Goal: Check status

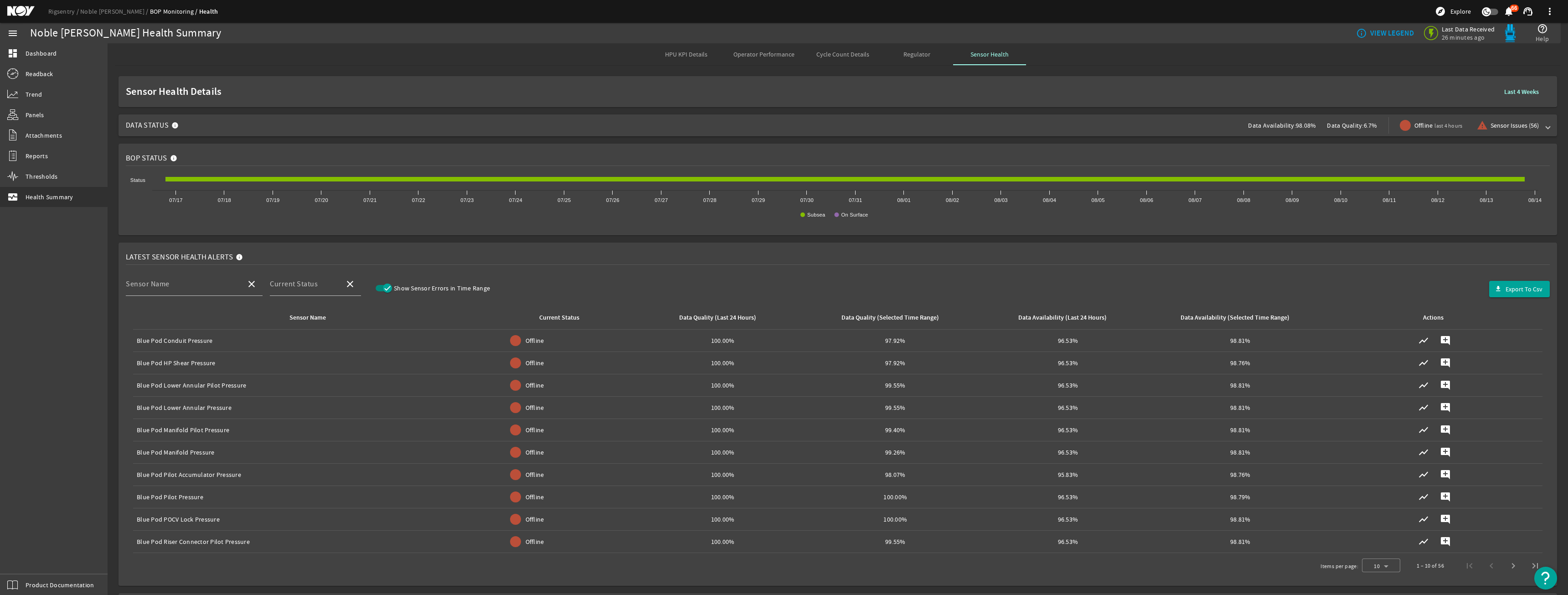
click at [581, 106] on mat-card "Sensor Health Details Last 4 Weeks" at bounding box center [838, 91] width 1439 height 31
click at [583, 124] on span "Data Status Data Availability: 98.08% Data Quality: 6.7% Offline last 4 hours w…" at bounding box center [836, 125] width 1420 height 22
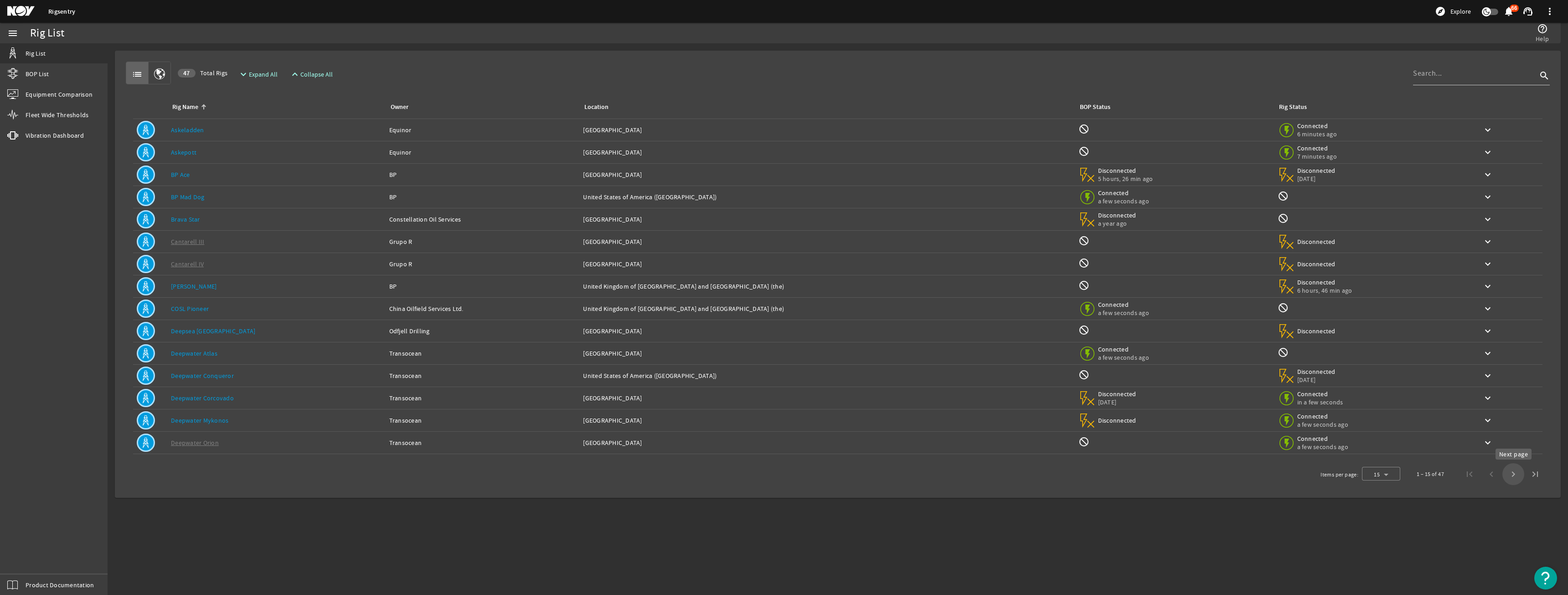
click at [1514, 472] on span "Next page" at bounding box center [1513, 474] width 22 height 22
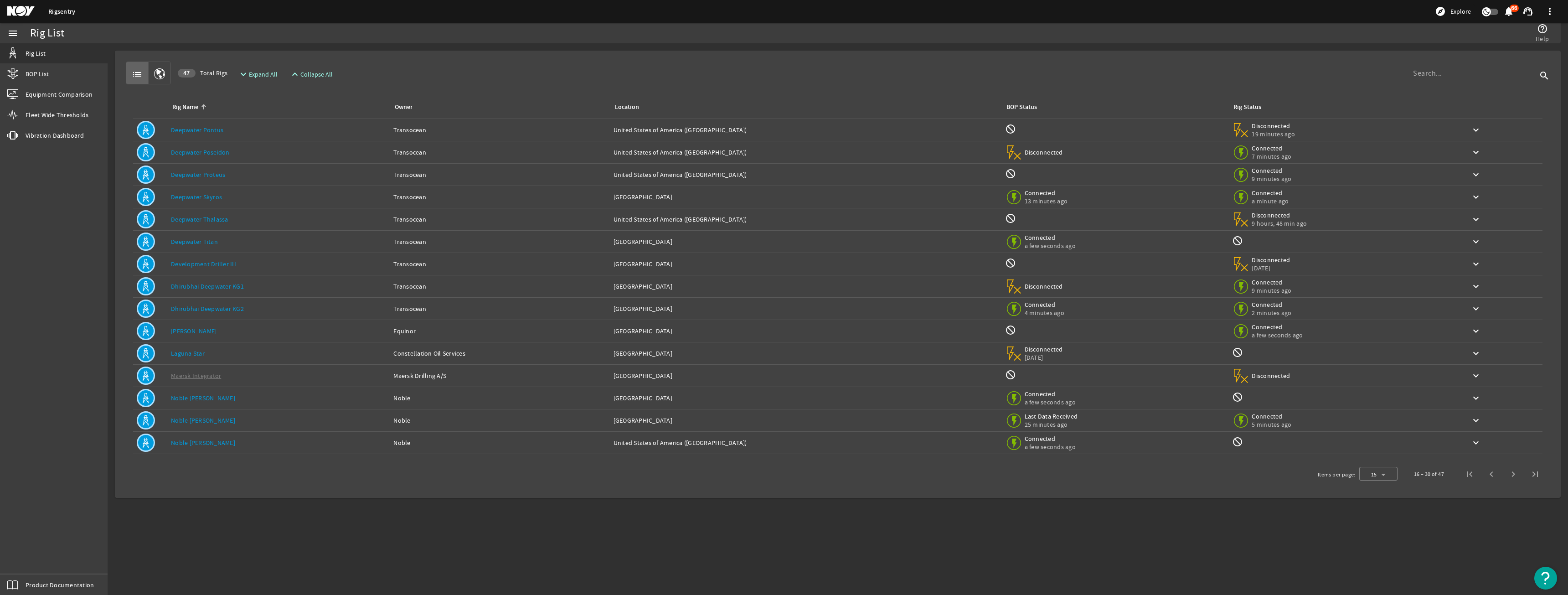
click at [205, 240] on link "Deepwater Titan" at bounding box center [194, 242] width 47 height 8
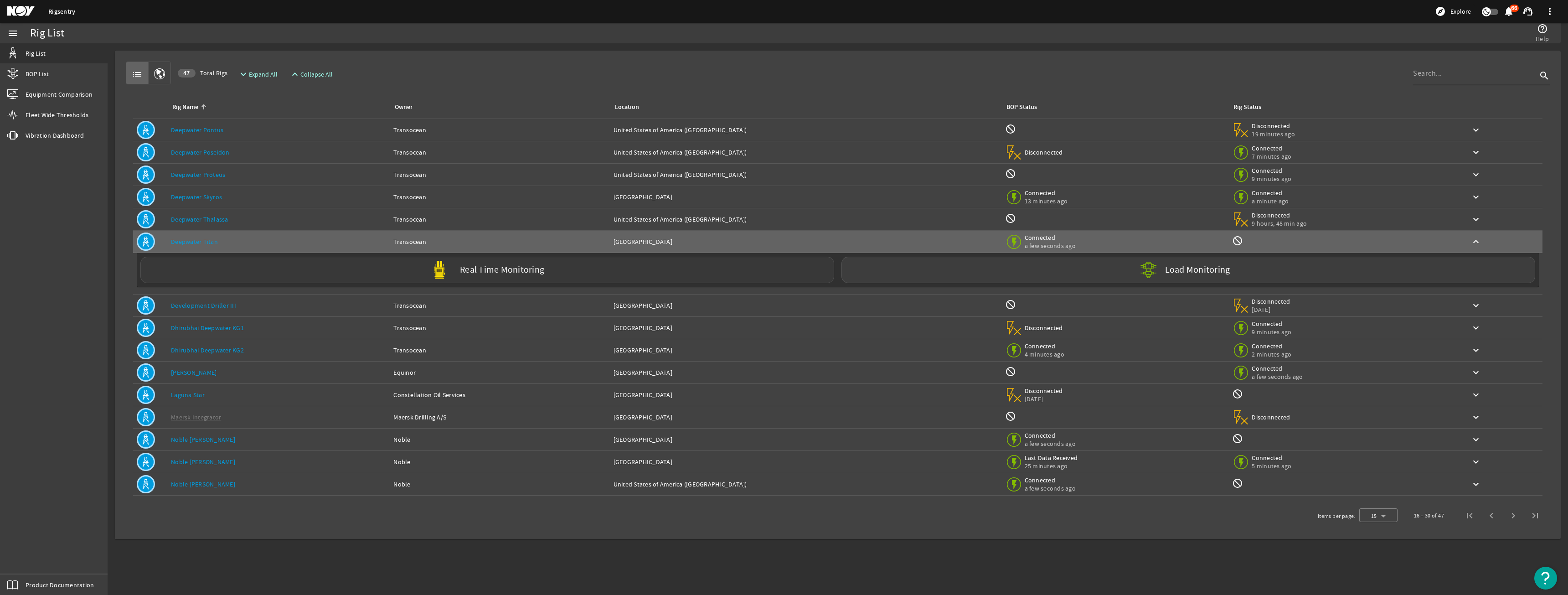
click at [216, 262] on div "Real Time Monitoring" at bounding box center [487, 270] width 693 height 27
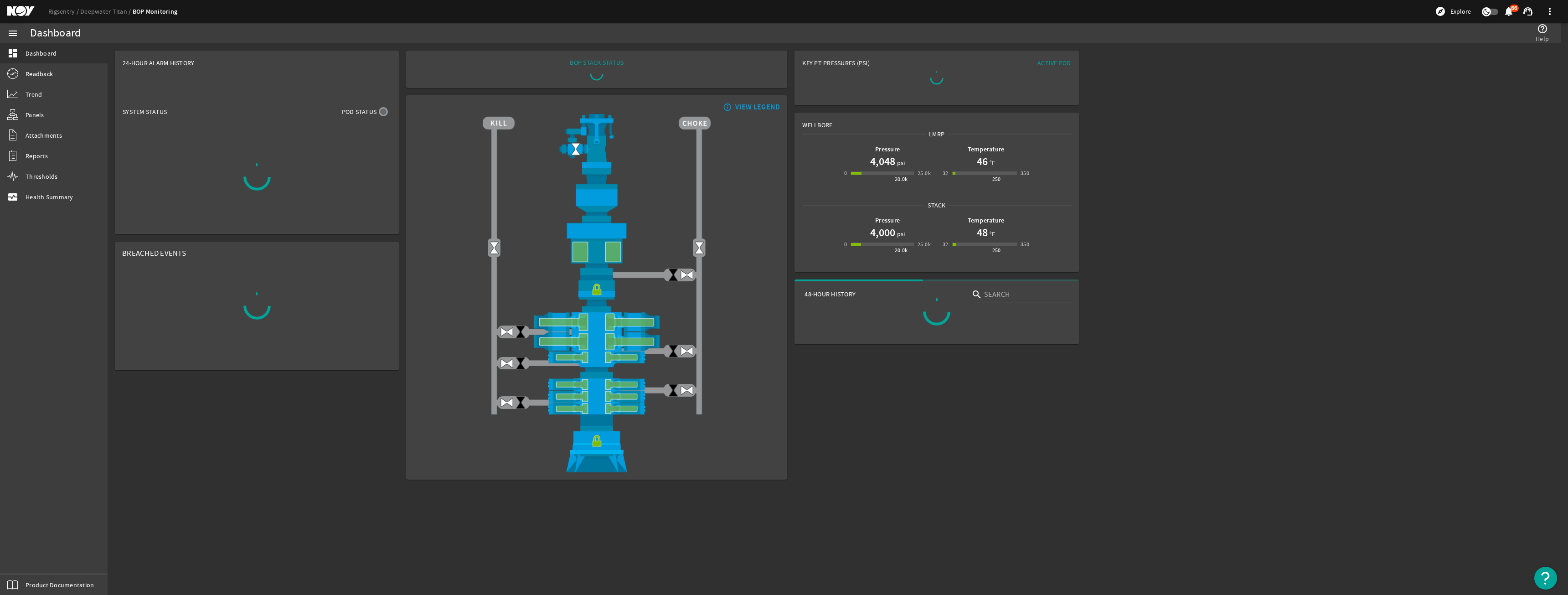
click at [222, 269] on mat-card "Breached Events" at bounding box center [257, 305] width 284 height 129
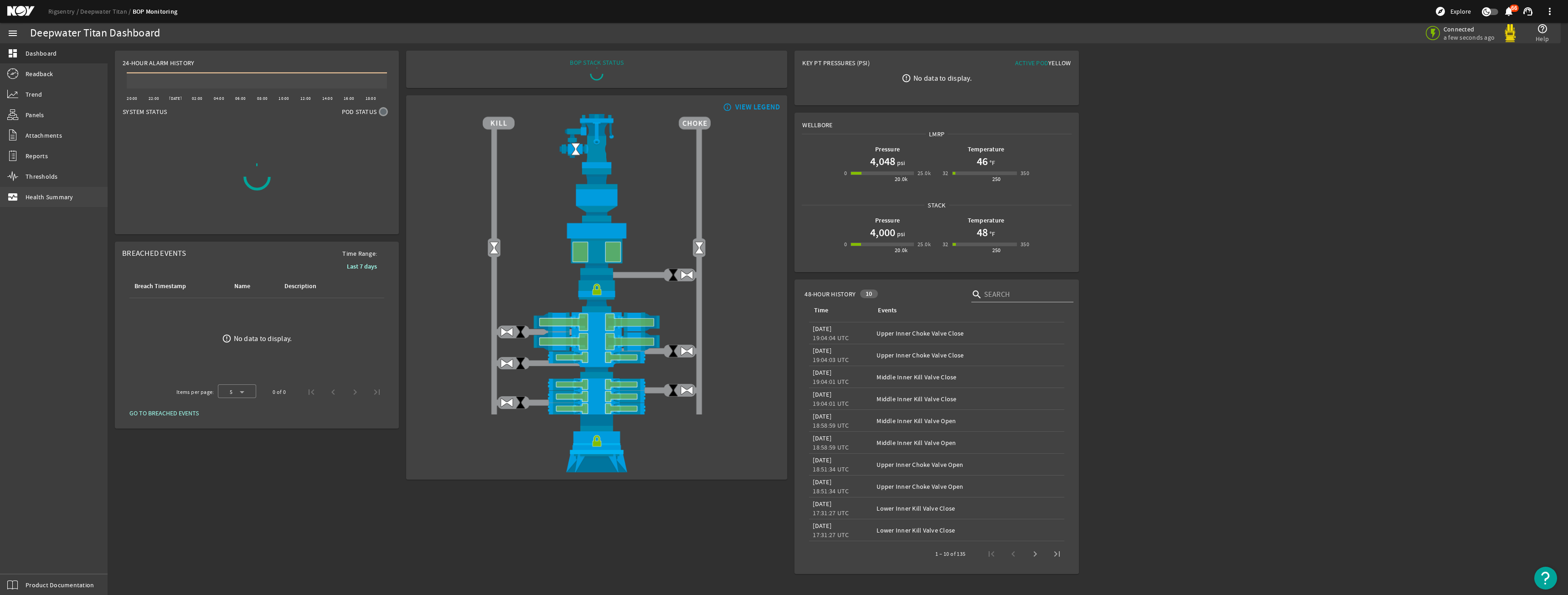
click at [83, 205] on link "monitor_heart Health Summary" at bounding box center [53, 197] width 108 height 20
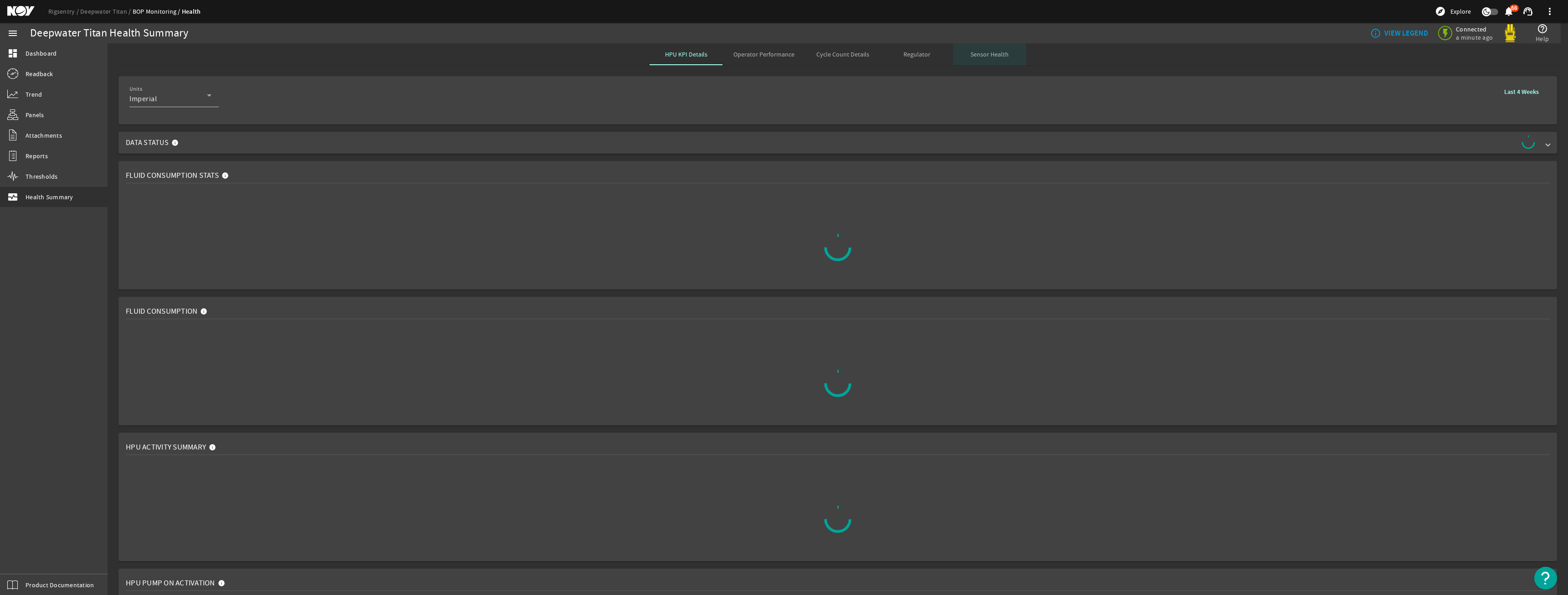
drag, startPoint x: 990, startPoint y: 56, endPoint x: 985, endPoint y: 59, distance: 5.8
click at [990, 56] on span "Sensor Health" at bounding box center [990, 54] width 38 height 7
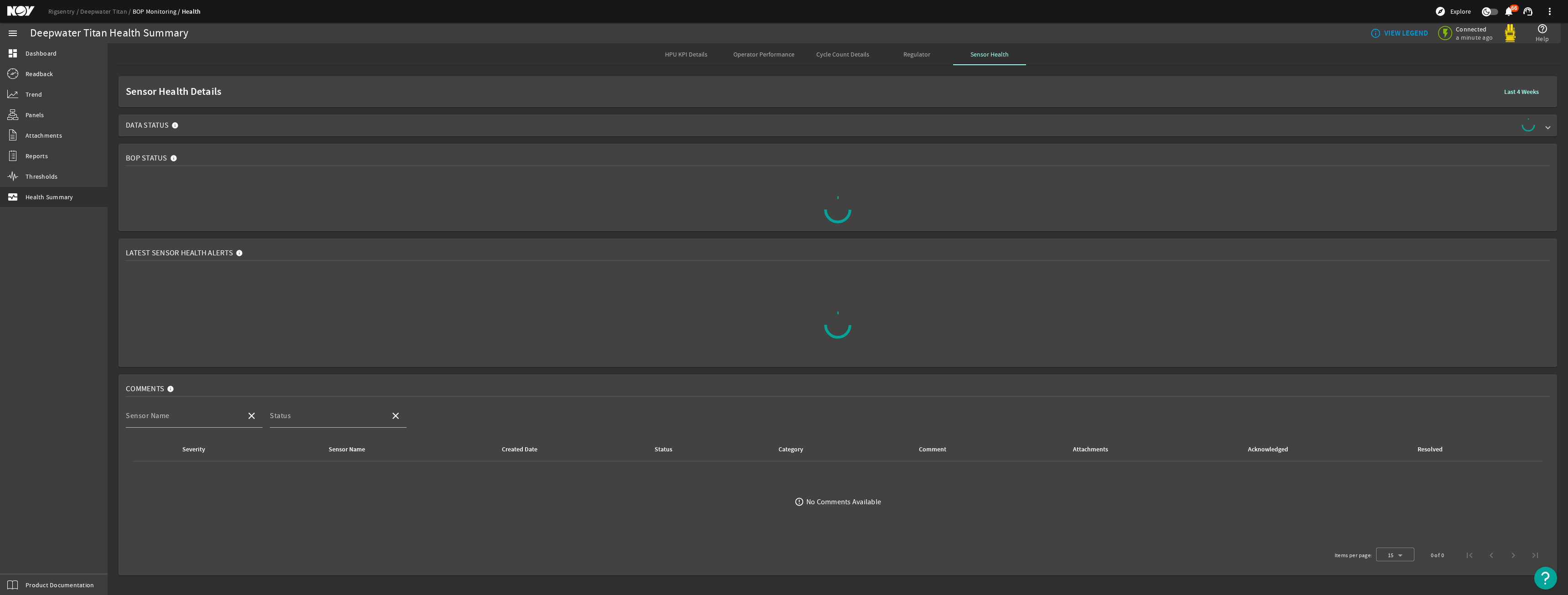
click at [763, 130] on span "Data Status" at bounding box center [836, 124] width 1420 height 14
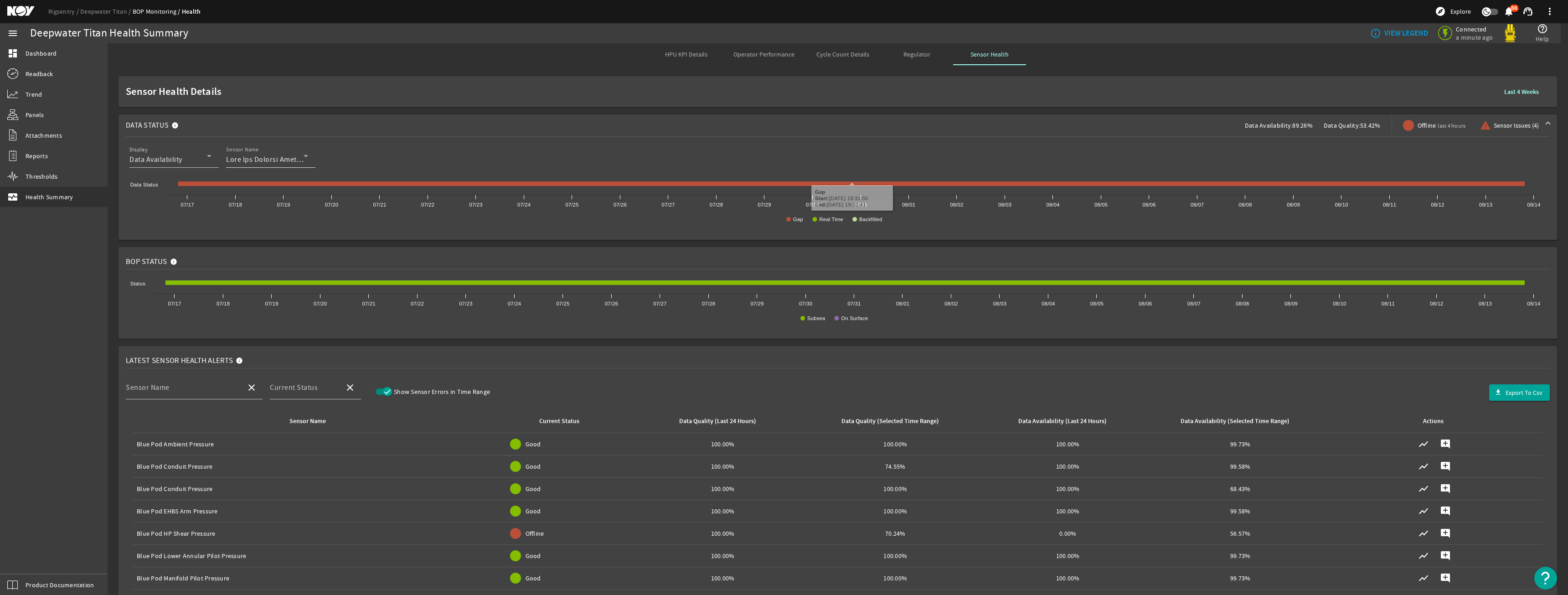
click at [282, 166] on div "Sensor Name" at bounding box center [267, 156] width 82 height 23
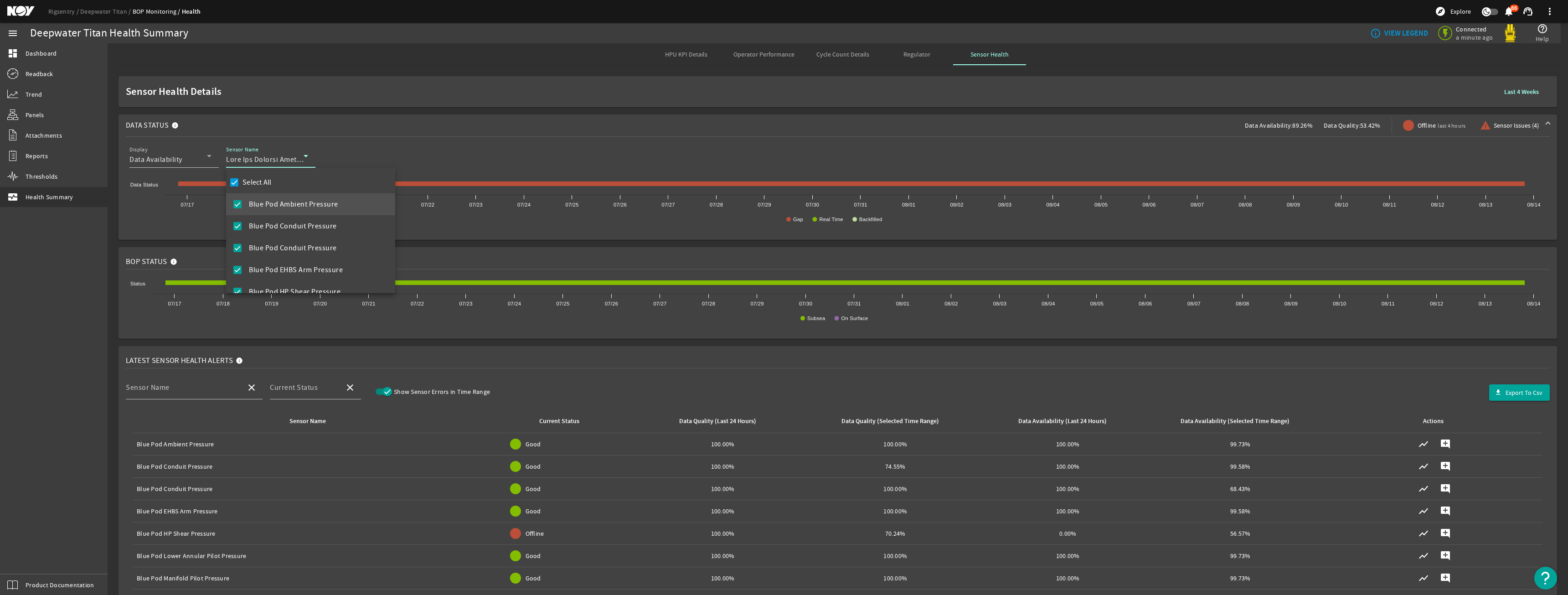
click at [270, 180] on label "Select All" at bounding box center [255, 182] width 31 height 9
click at [240, 180] on input "Select All" at bounding box center [234, 182] width 13 height 13
checkbox input "false"
click at [295, 214] on mat-option "Blue Pod Ambient Pressure" at bounding box center [310, 204] width 169 height 22
click at [436, 144] on div at bounding box center [784, 297] width 1568 height 595
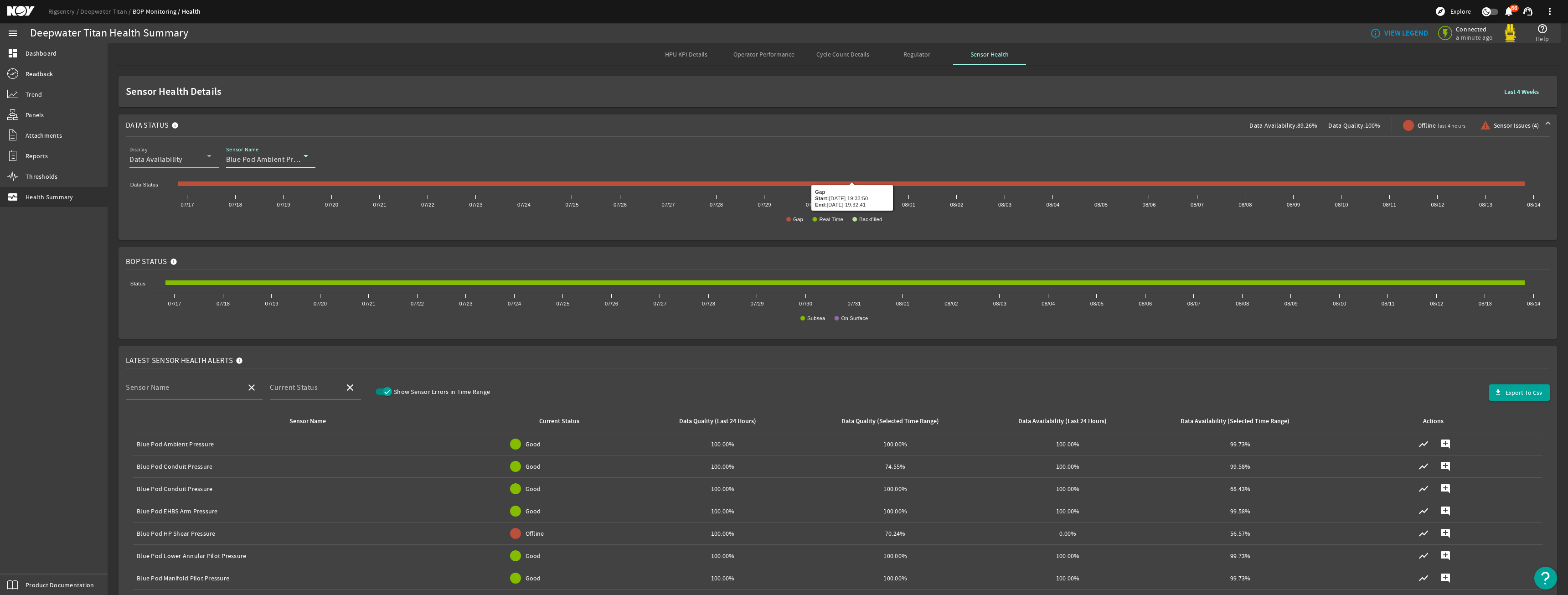
click at [299, 159] on span "Blue Pod Ambient Pressure" at bounding box center [270, 159] width 89 height 9
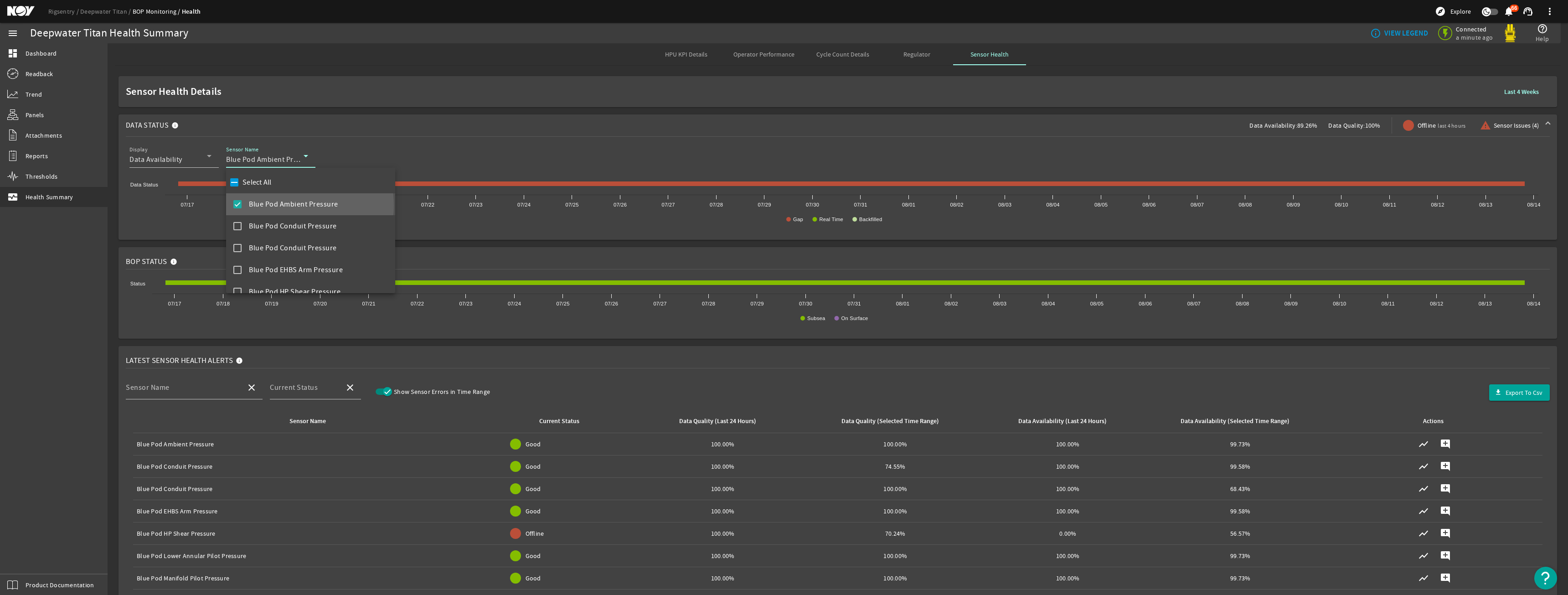
click at [283, 205] on span "Blue Pod Ambient Pressure" at bounding box center [293, 204] width 89 height 11
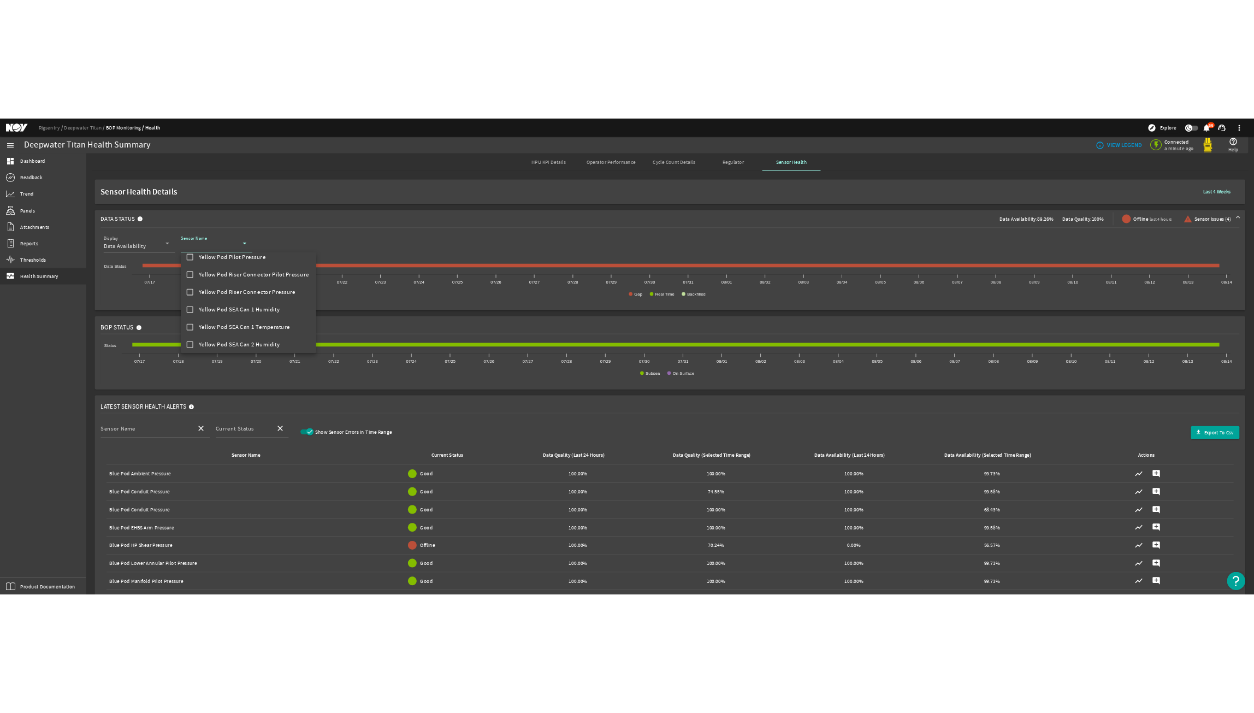
scroll to position [1799, 0]
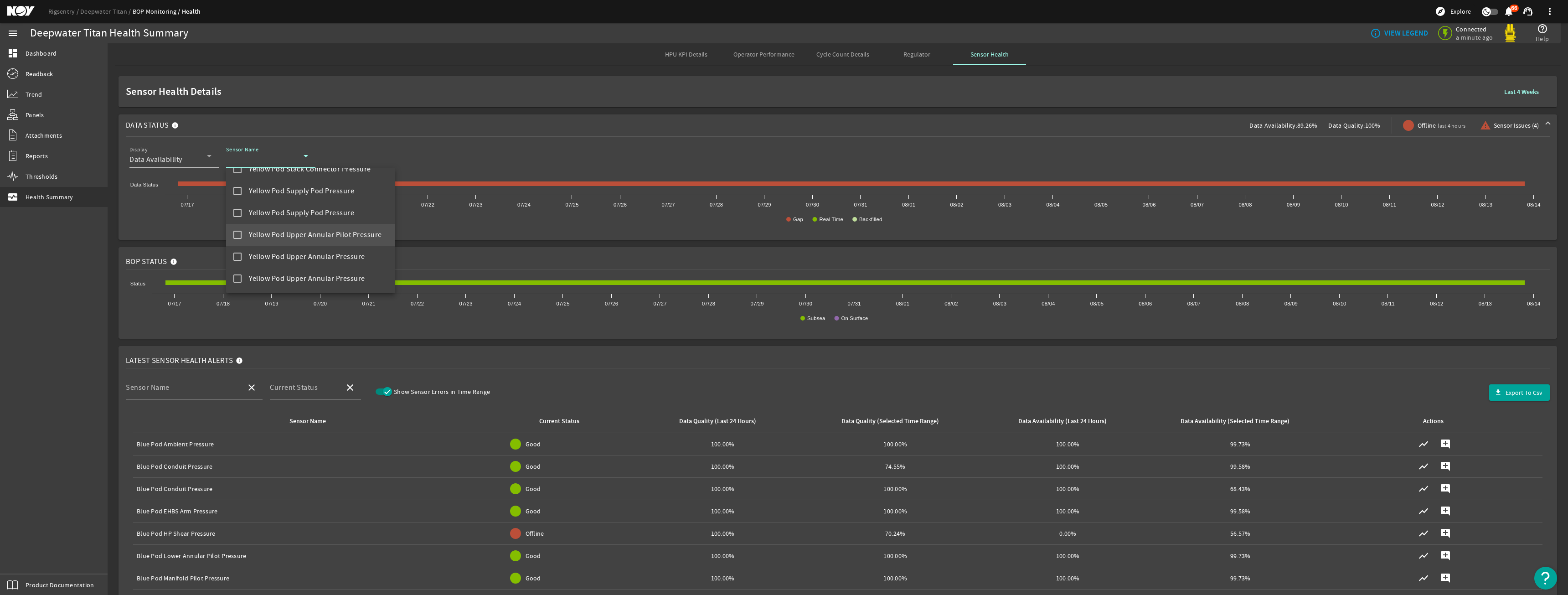
click at [297, 242] on mat-option "Yellow Pod Upper Annular Pilot Pressure" at bounding box center [310, 234] width 169 height 22
click at [461, 138] on div at bounding box center [784, 297] width 1568 height 595
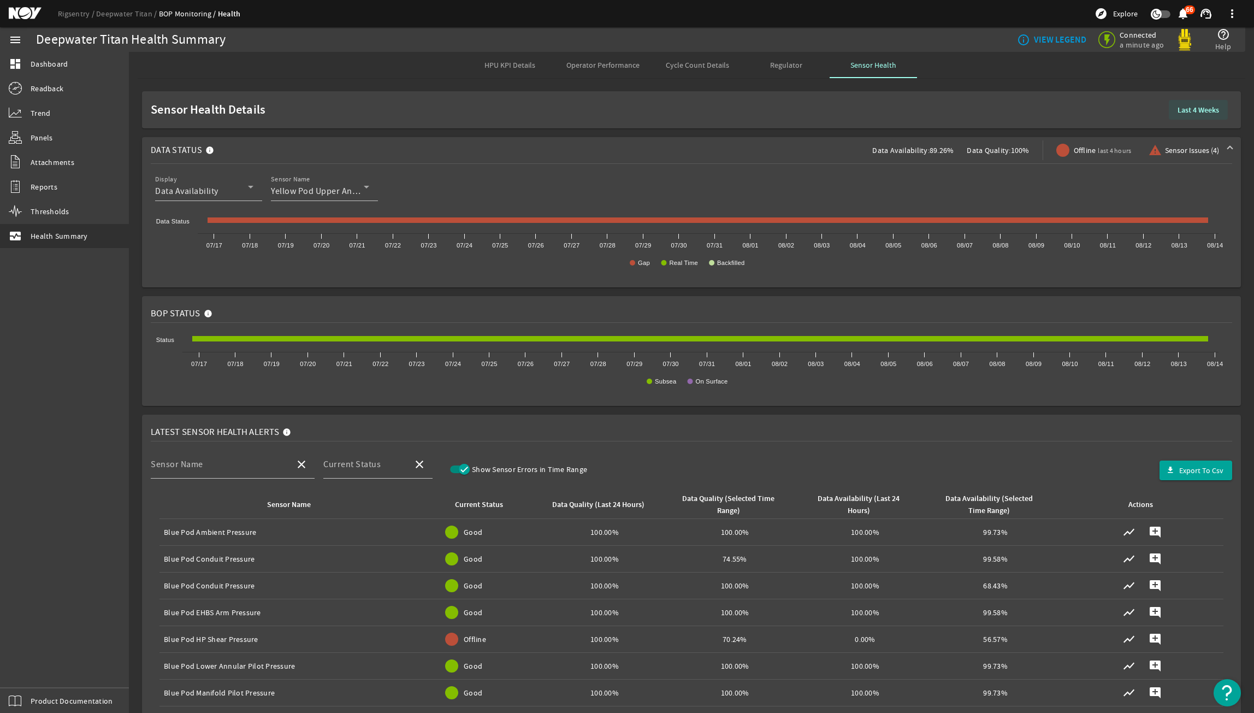
click at [1180, 110] on b "Last 4 Weeks" at bounding box center [1199, 110] width 42 height 10
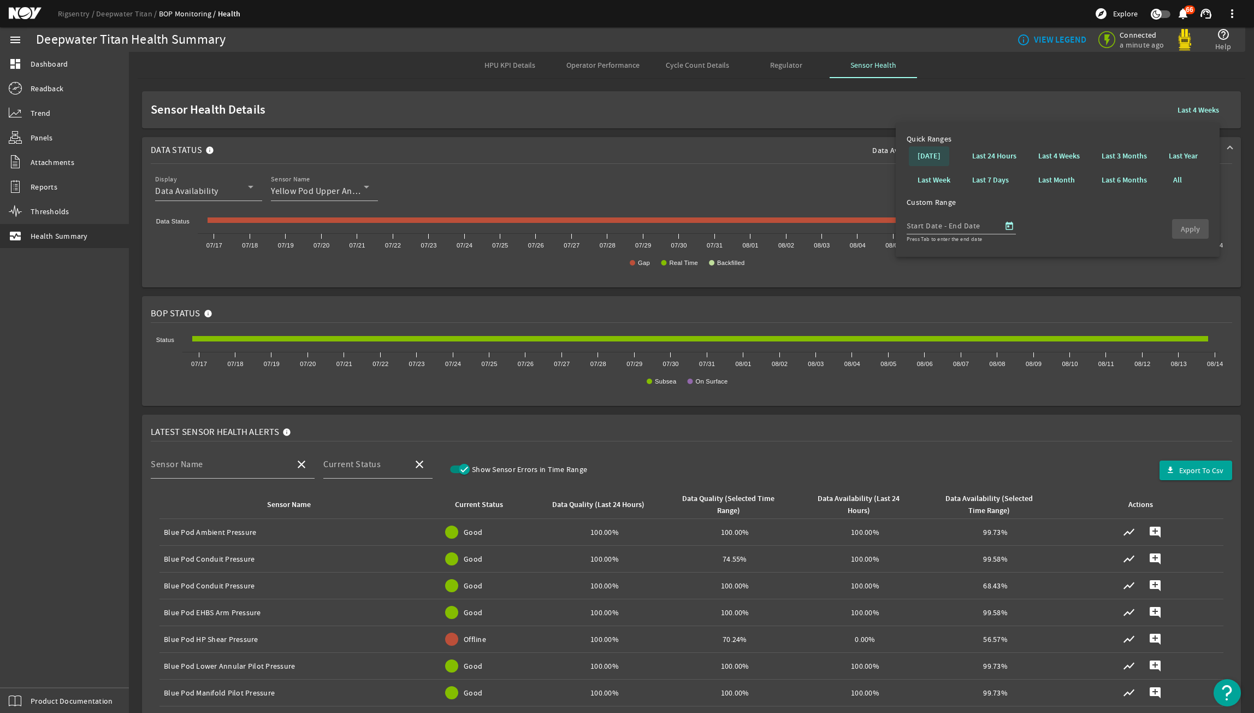
click at [922, 161] on b "[DATE]" at bounding box center [929, 156] width 23 height 11
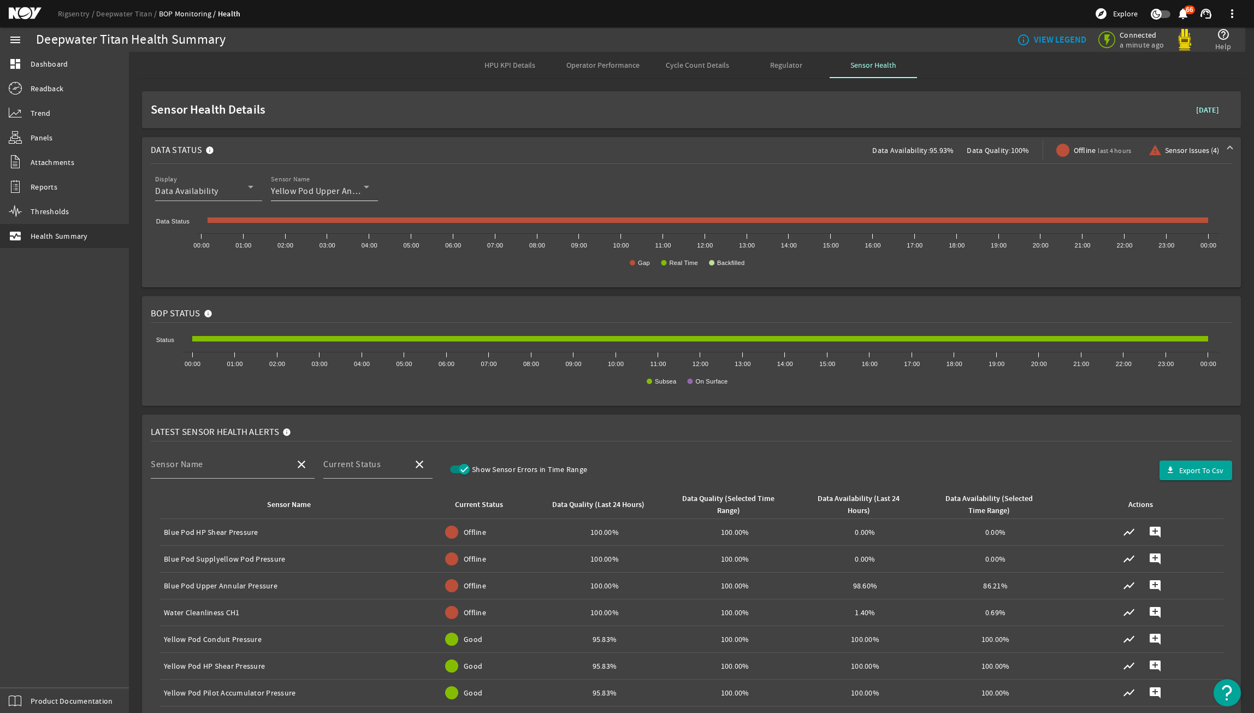
click at [360, 189] on icon at bounding box center [366, 186] width 13 height 13
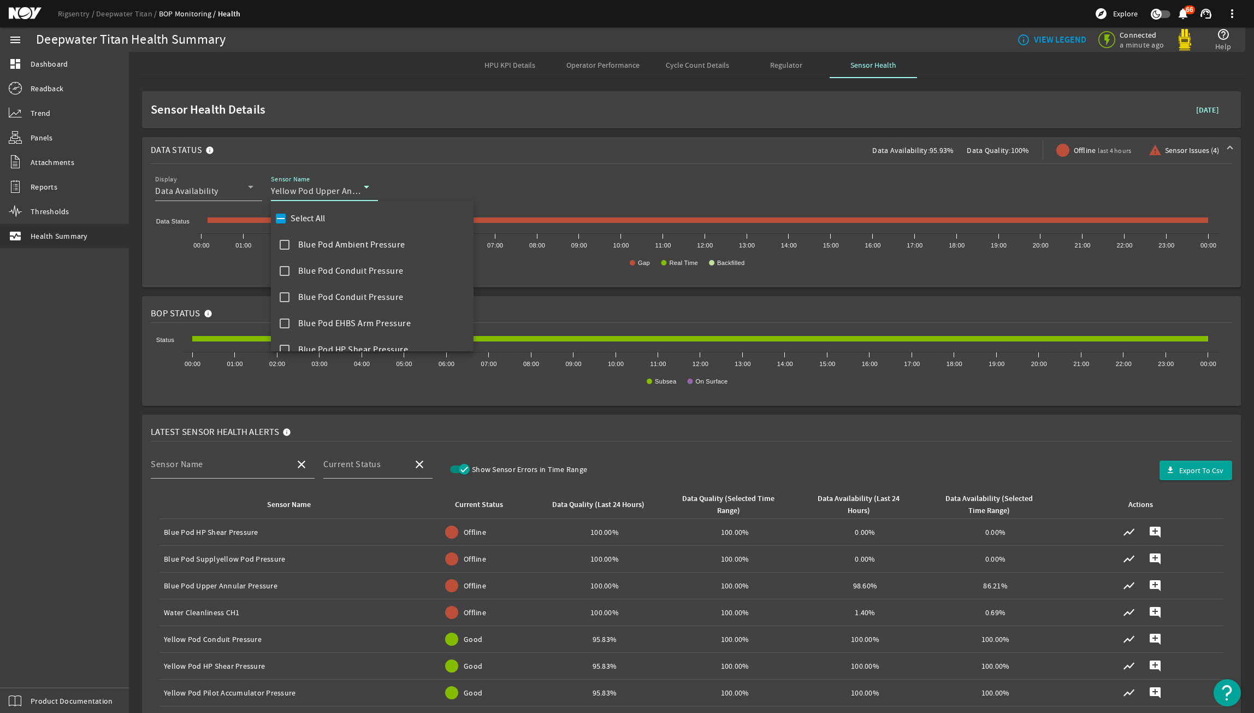
scroll to position [1742, 0]
